Goal: Task Accomplishment & Management: Manage account settings

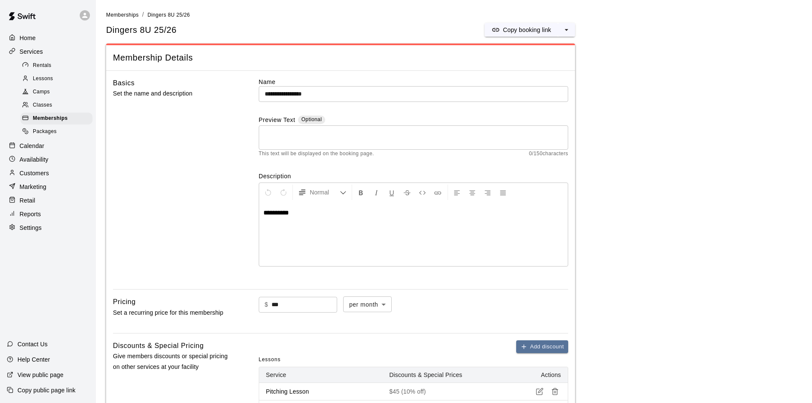
scroll to position [554, 0]
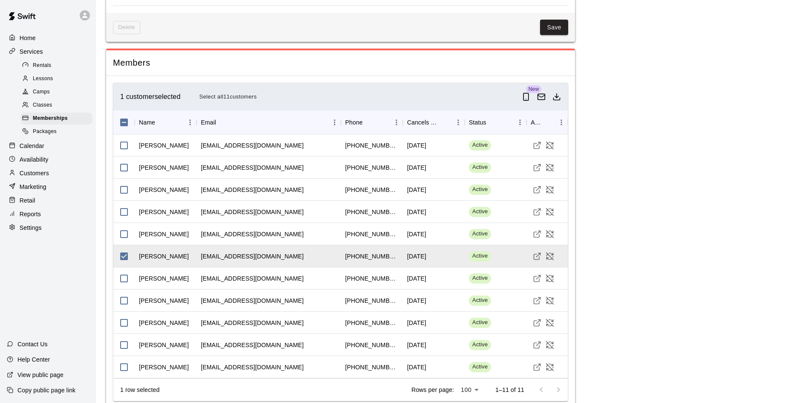
click at [37, 176] on p "Customers" at bounding box center [34, 173] width 29 height 9
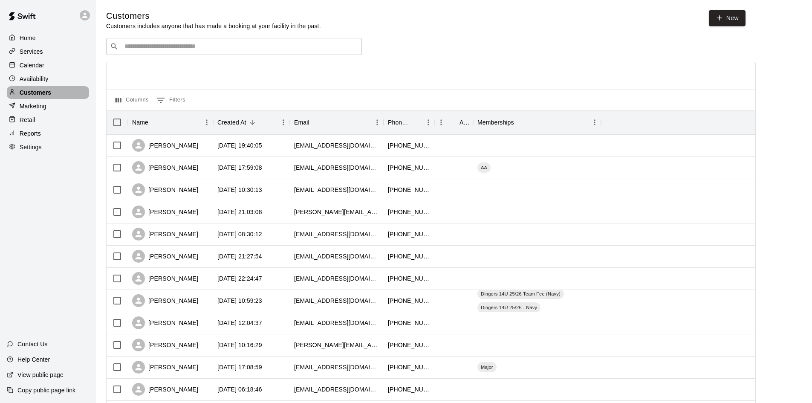
click at [23, 89] on div "Customers" at bounding box center [48, 92] width 82 height 13
click at [27, 75] on div "Availability" at bounding box center [48, 78] width 82 height 13
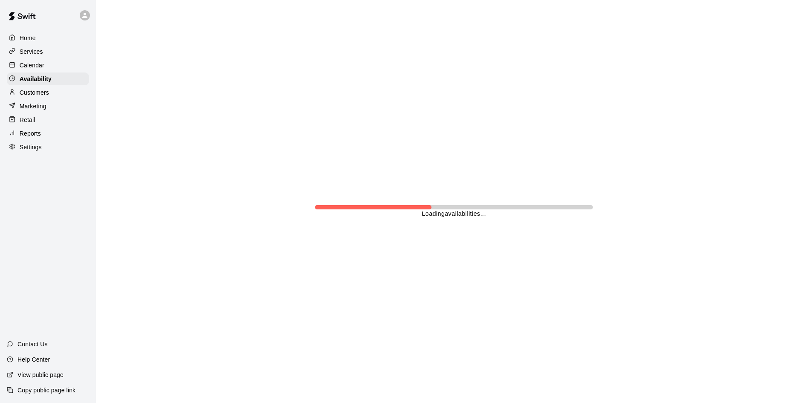
click at [29, 69] on p "Calendar" at bounding box center [32, 65] width 25 height 9
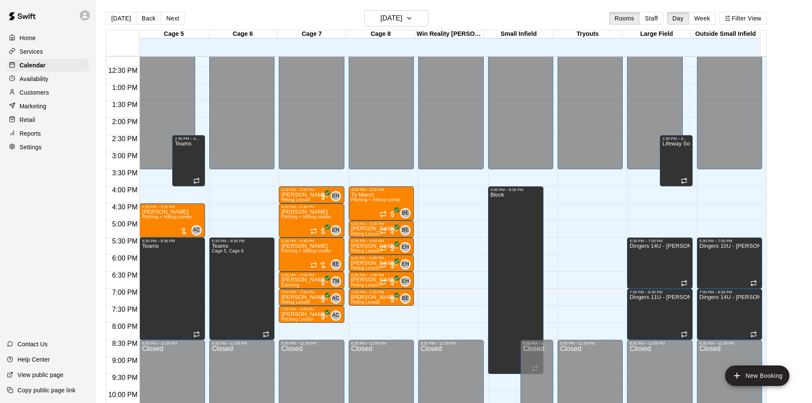
scroll to position [442, 0]
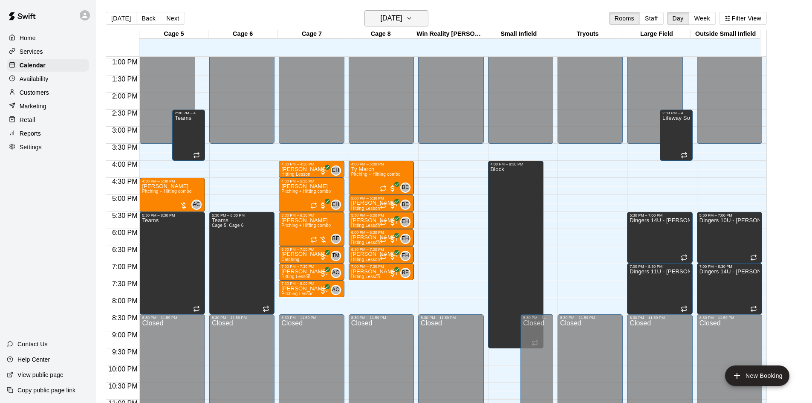
click at [413, 20] on icon "button" at bounding box center [409, 18] width 7 height 10
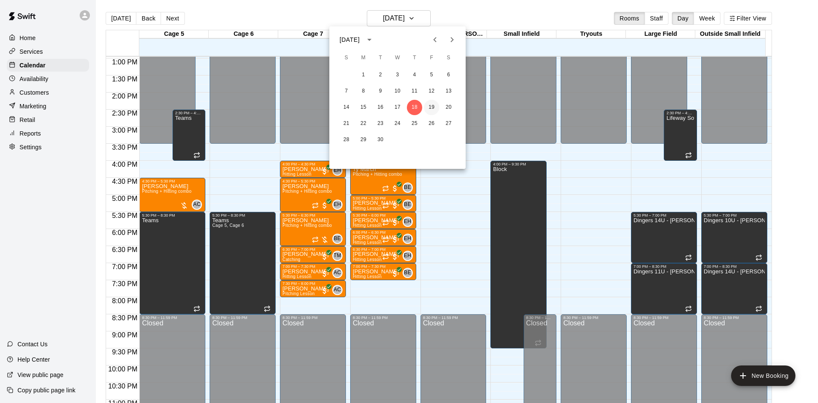
click at [430, 106] on button "19" at bounding box center [431, 107] width 15 height 15
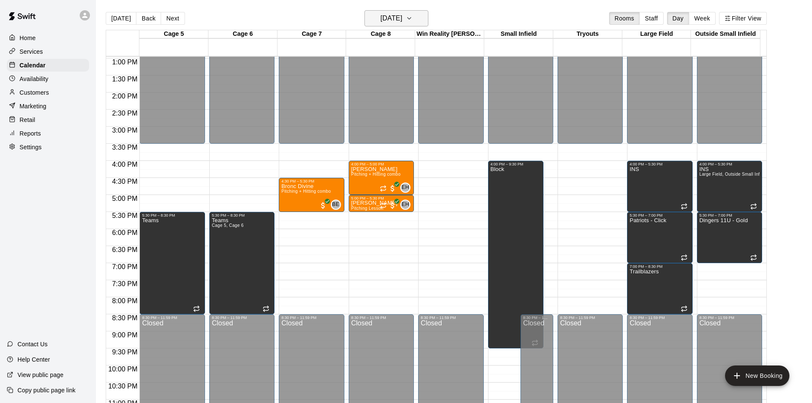
click at [426, 20] on button "[DATE]" at bounding box center [396, 18] width 64 height 16
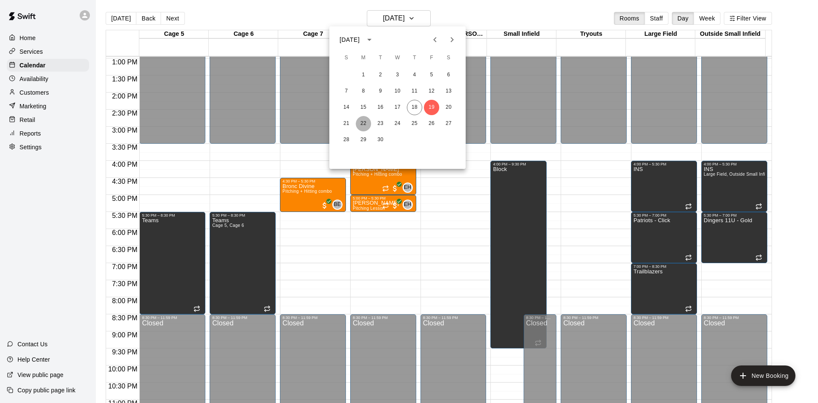
click at [364, 124] on button "22" at bounding box center [363, 123] width 15 height 15
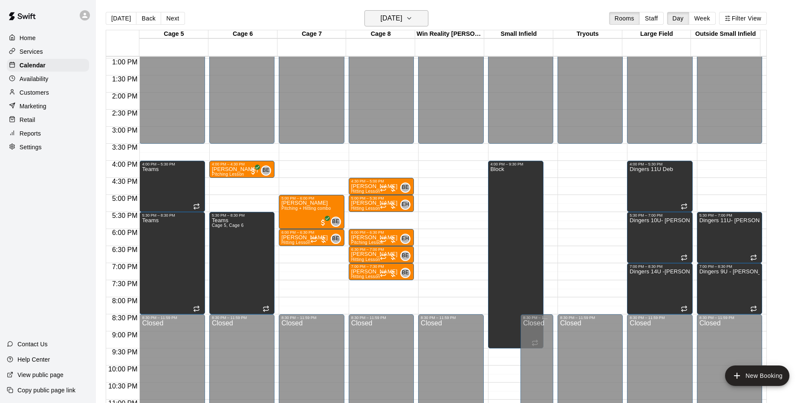
click at [419, 23] on button "[DATE]" at bounding box center [396, 18] width 64 height 16
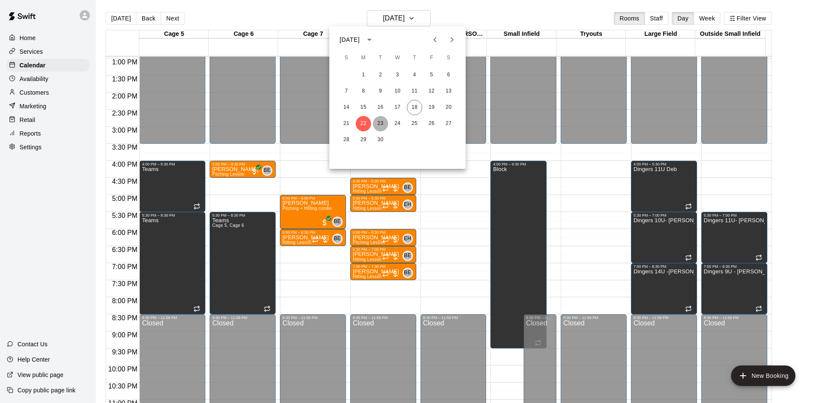
click at [382, 120] on button "23" at bounding box center [380, 123] width 15 height 15
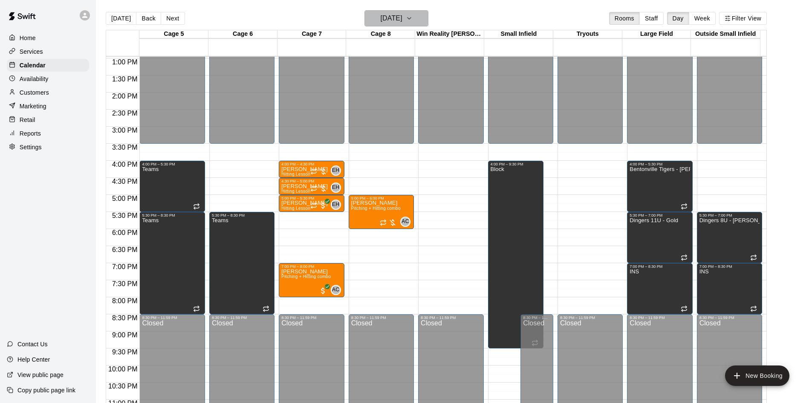
click at [413, 21] on icon "button" at bounding box center [409, 18] width 7 height 10
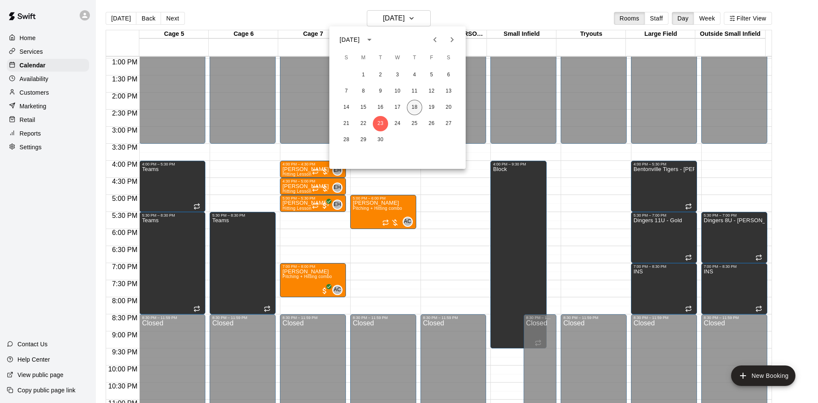
click at [412, 105] on button "18" at bounding box center [414, 107] width 15 height 15
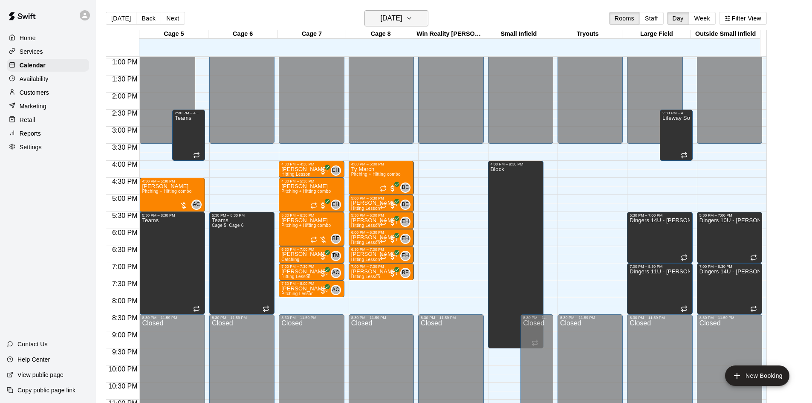
click at [385, 16] on h6 "[DATE]" at bounding box center [392, 18] width 22 height 12
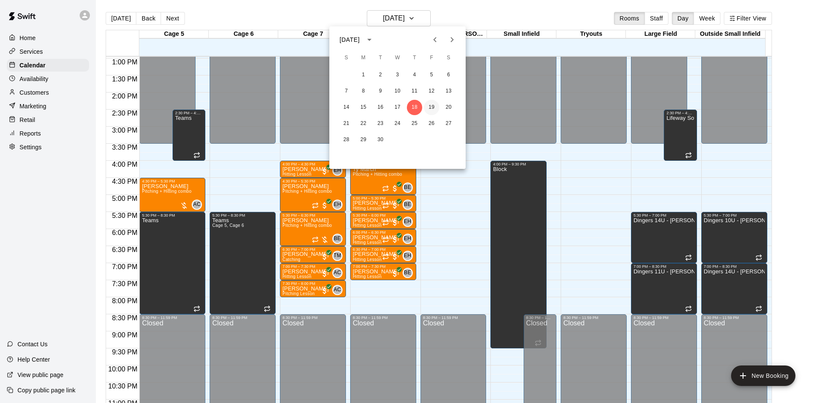
click at [432, 105] on button "19" at bounding box center [431, 107] width 15 height 15
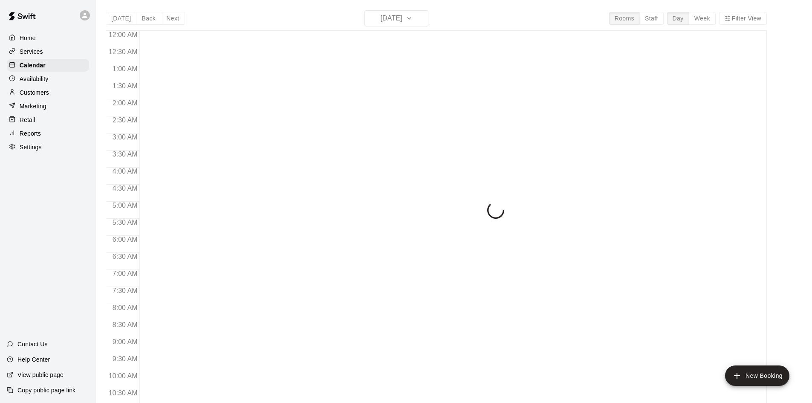
scroll to position [361, 0]
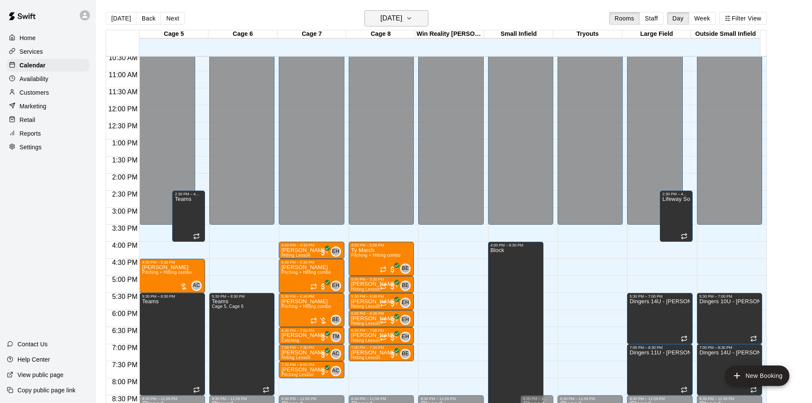
click at [401, 17] on h6 "[DATE]" at bounding box center [392, 18] width 22 height 12
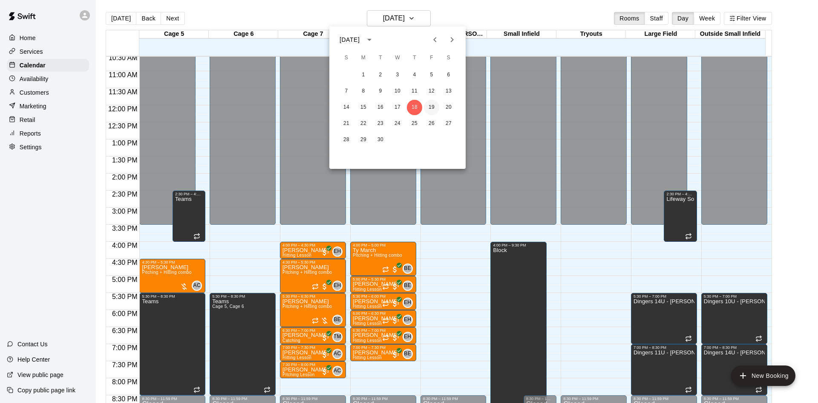
click at [430, 107] on button "19" at bounding box center [431, 107] width 15 height 15
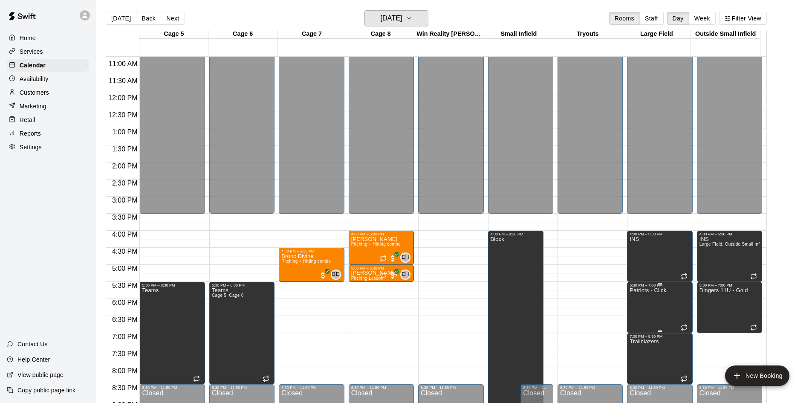
scroll to position [403, 0]
